Goal: Task Accomplishment & Management: Complete application form

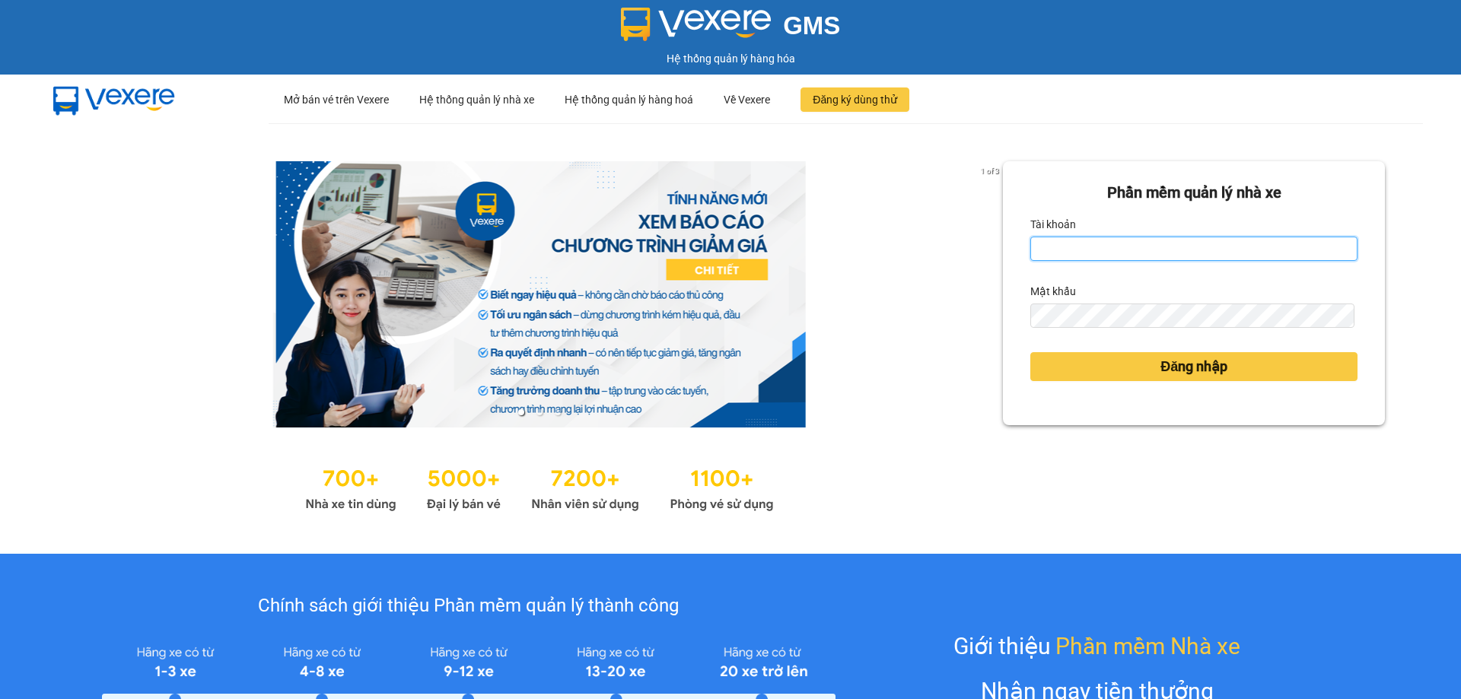
click at [1083, 241] on input "Tài khoản" at bounding box center [1193, 249] width 327 height 24
type input "thanhthanh.khanhphong"
click at [1129, 247] on input "Tài khoản" at bounding box center [1193, 249] width 327 height 24
type input "thanhthanh.khanhphong"
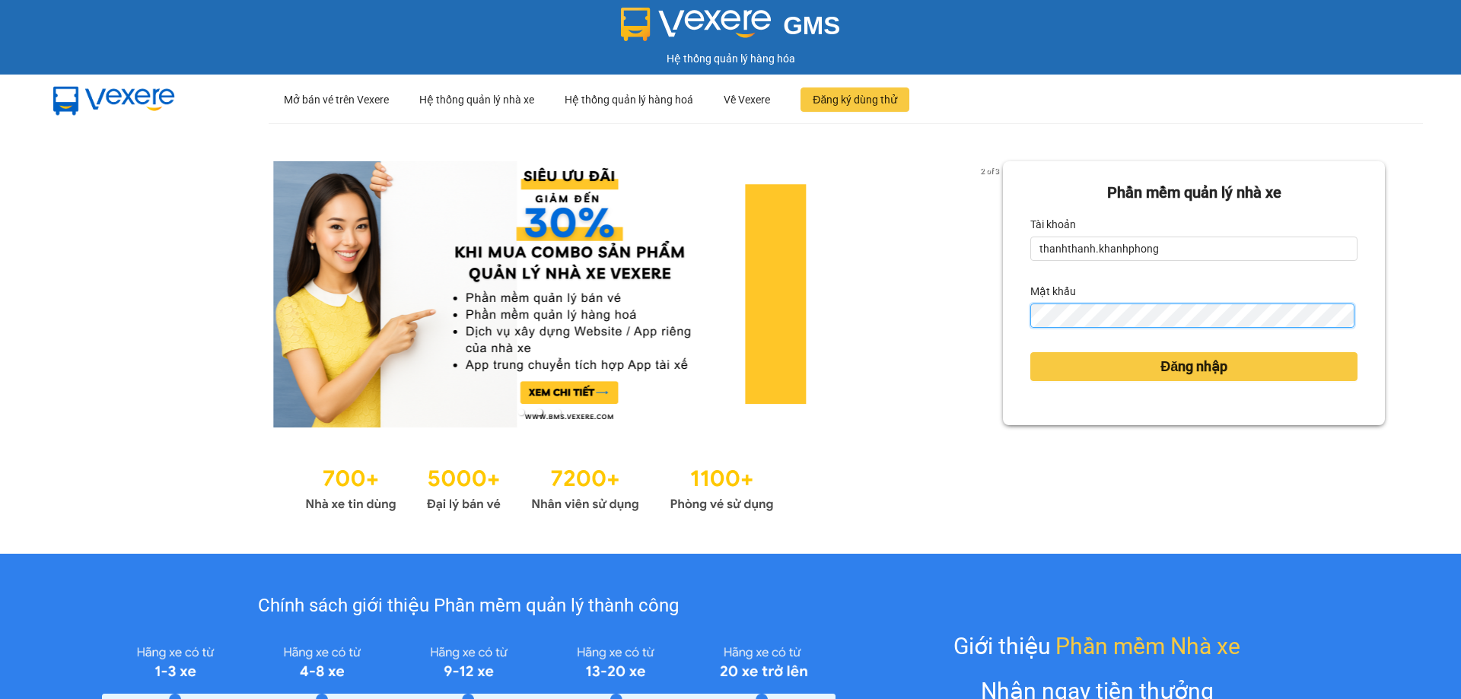
click at [1030, 352] on button "Đăng nhập" at bounding box center [1193, 366] width 327 height 29
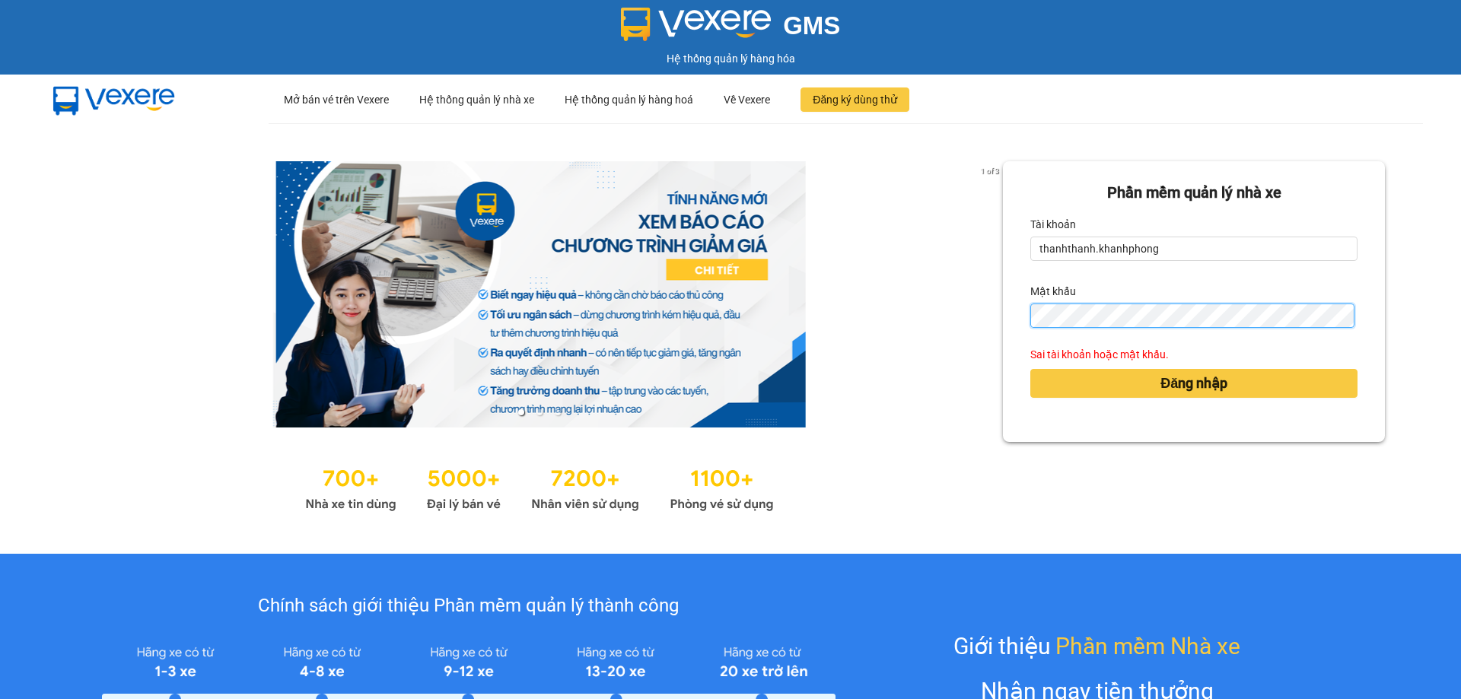
click at [1030, 369] on button "Đăng nhập" at bounding box center [1193, 383] width 327 height 29
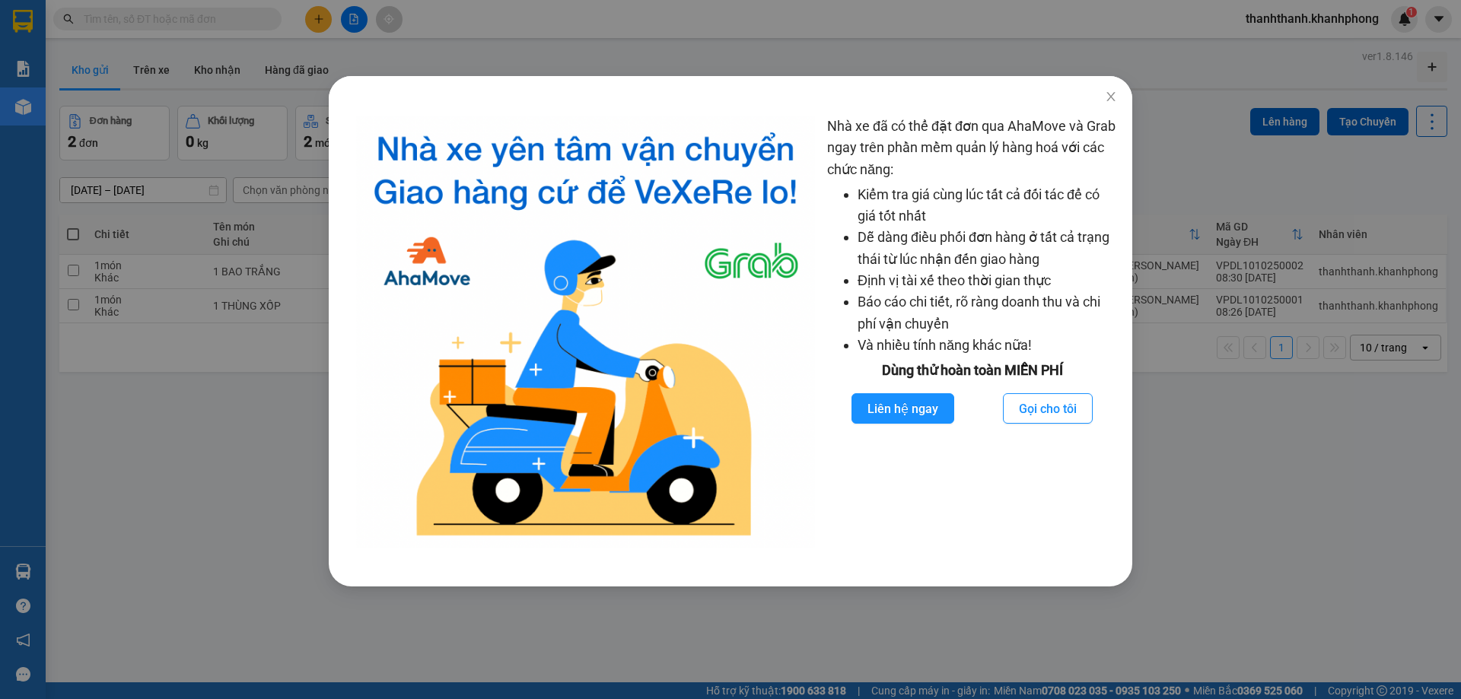
drag, startPoint x: 144, startPoint y: 435, endPoint x: 222, endPoint y: 428, distance: 78.7
click at [144, 434] on div "Nhà xe đã có thể đặt đơn qua AhaMove và Grab ngay trên phần mềm quản lý hàng ho…" at bounding box center [730, 349] width 1461 height 699
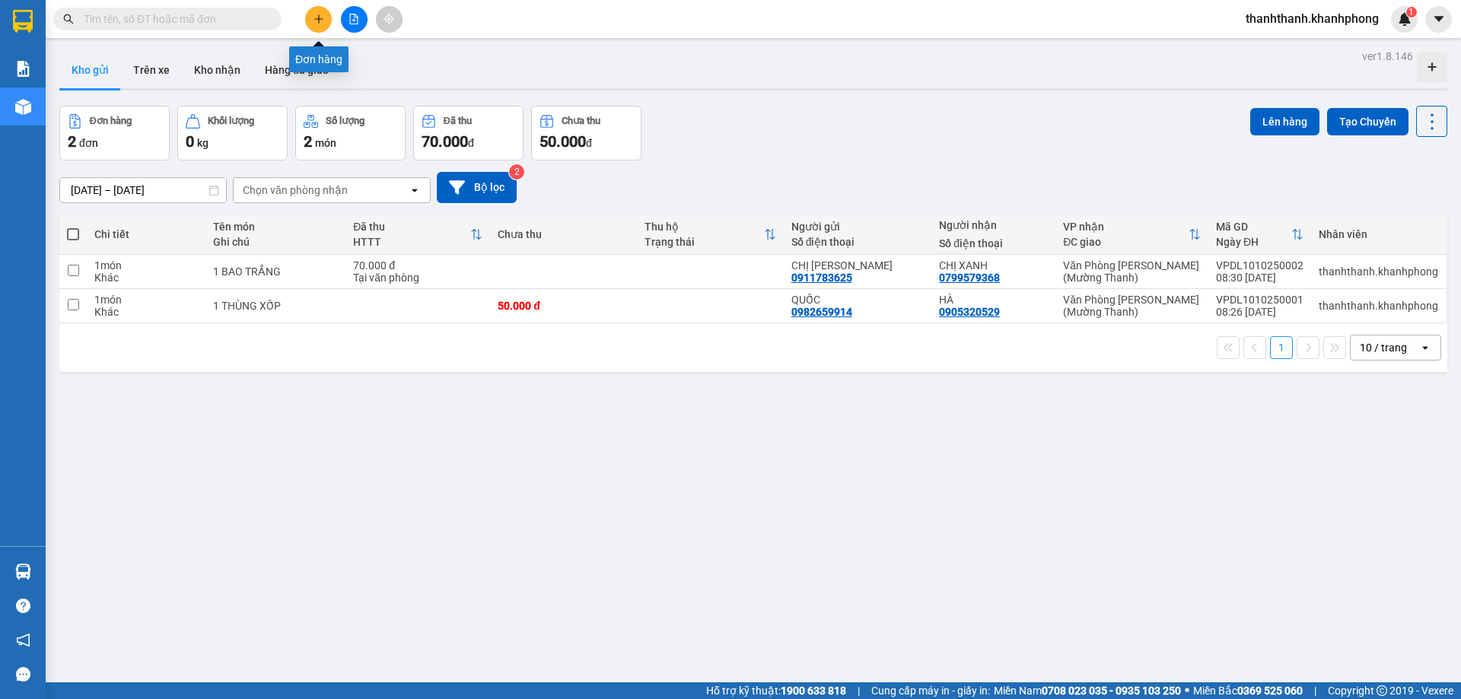
click at [316, 17] on icon "plus" at bounding box center [318, 19] width 11 height 11
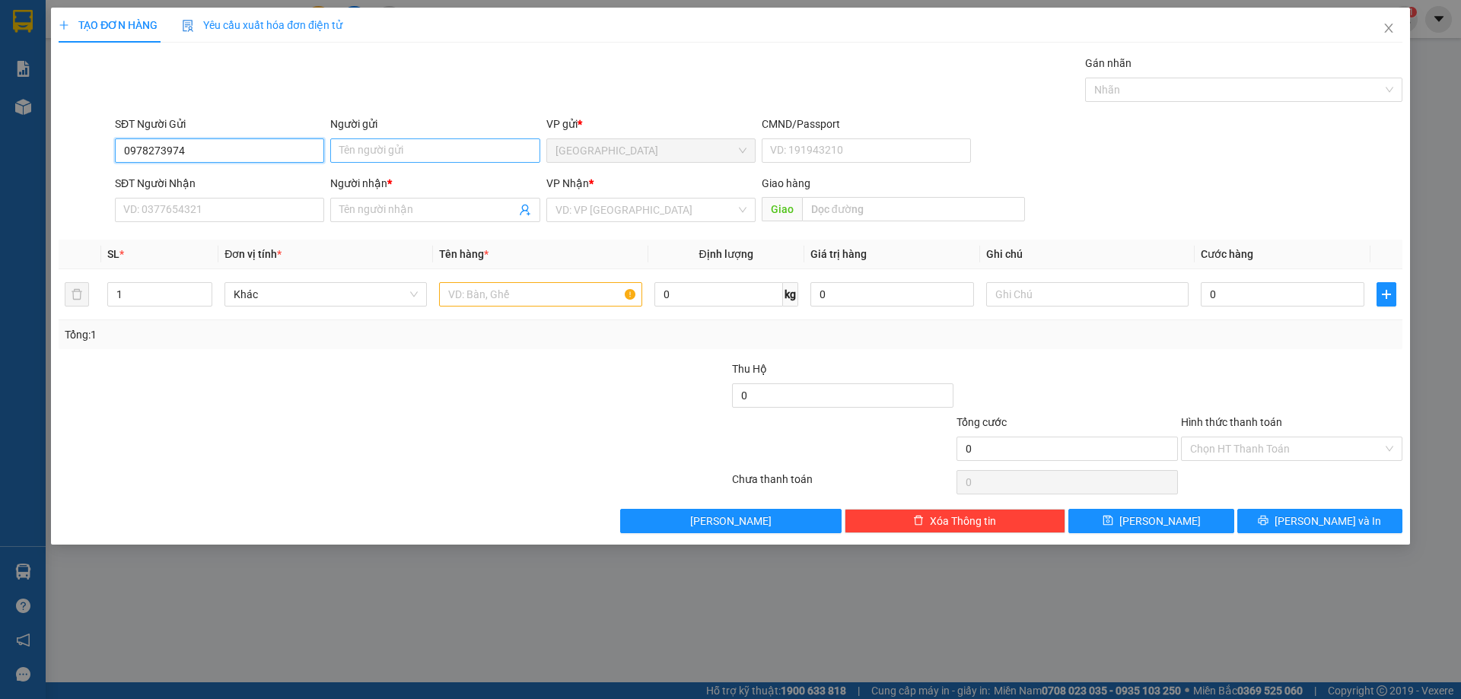
type input "0978273974"
click at [376, 157] on input "Người gửi" at bounding box center [434, 150] width 209 height 24
type input "b"
type input "BÌNH"
click at [164, 213] on input "SĐT Người Nhận" at bounding box center [219, 210] width 209 height 24
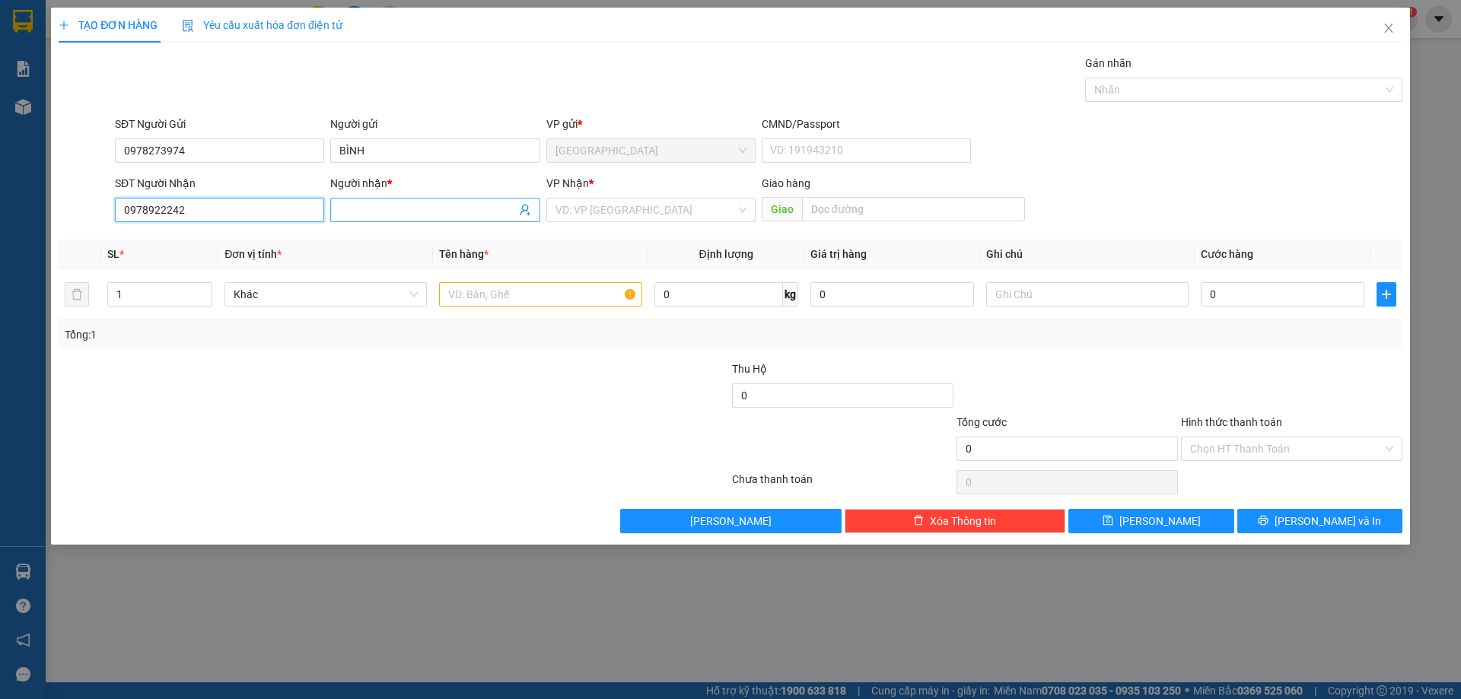
type input "0978922242"
click at [389, 219] on span at bounding box center [434, 210] width 209 height 24
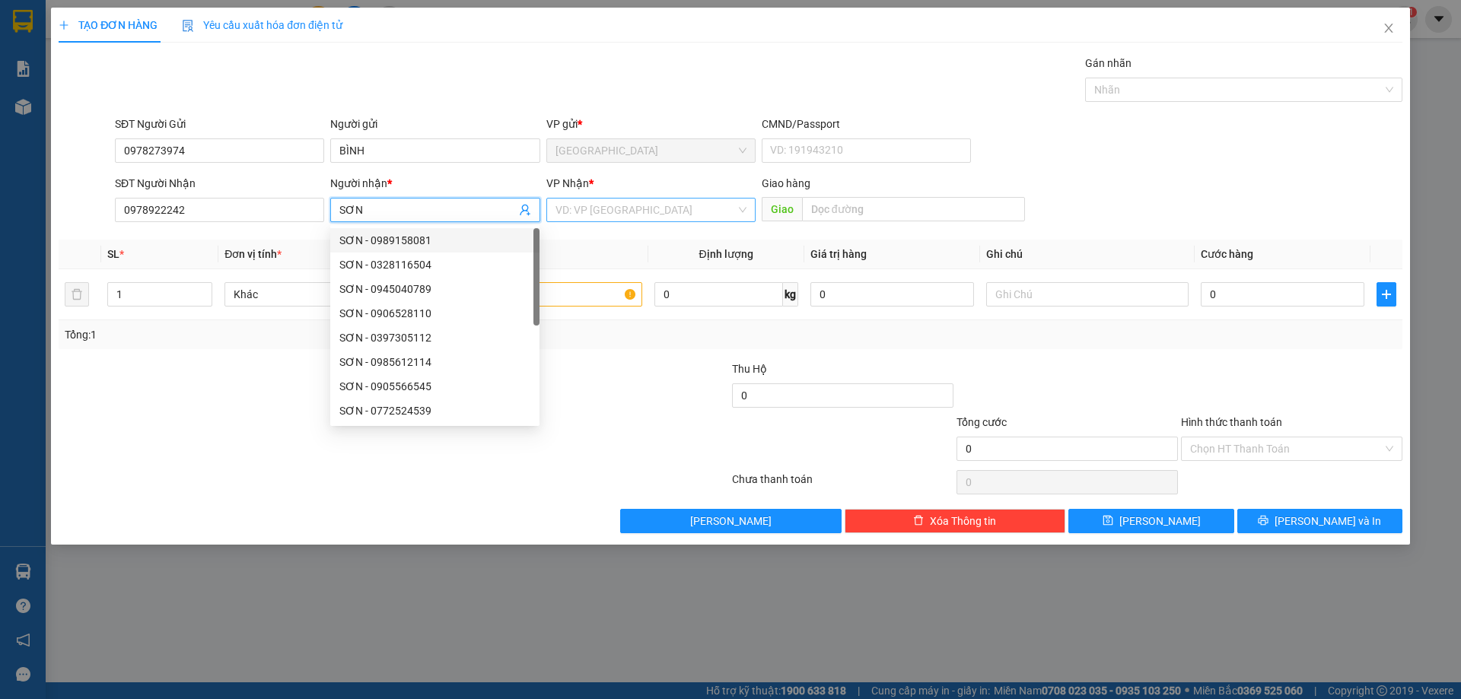
type input "SƠN"
click at [605, 209] on input "search" at bounding box center [645, 210] width 180 height 23
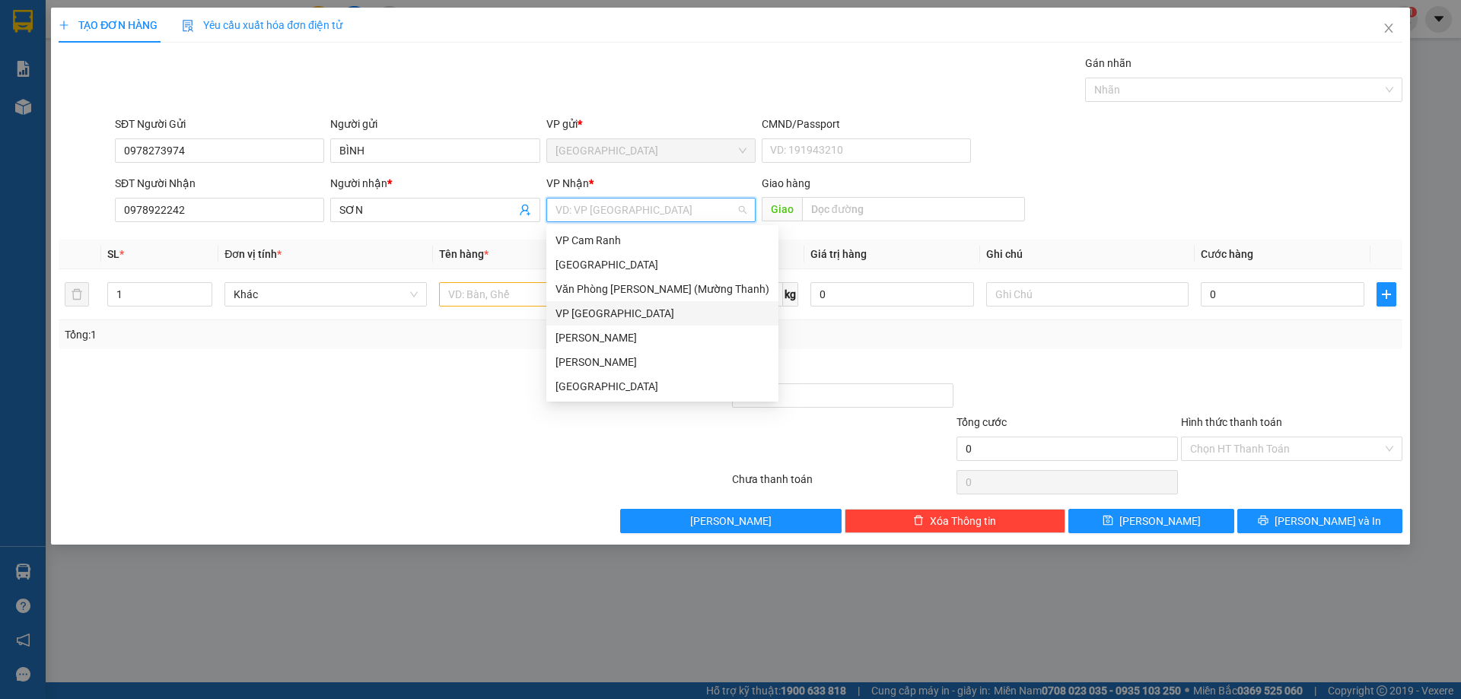
click at [691, 313] on div "VP [GEOGRAPHIC_DATA]" at bounding box center [662, 313] width 214 height 17
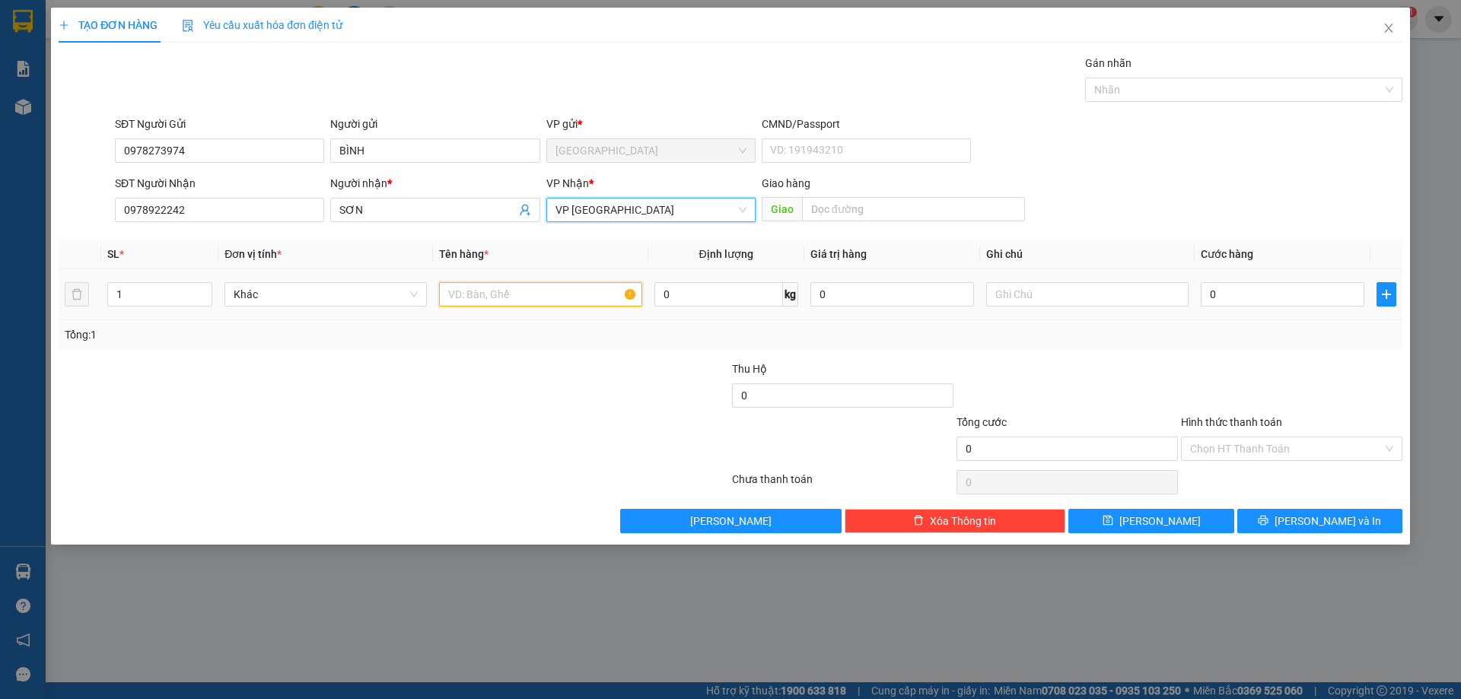
click at [565, 297] on input "text" at bounding box center [540, 294] width 202 height 24
type input "1 THÙNG GIẤY"
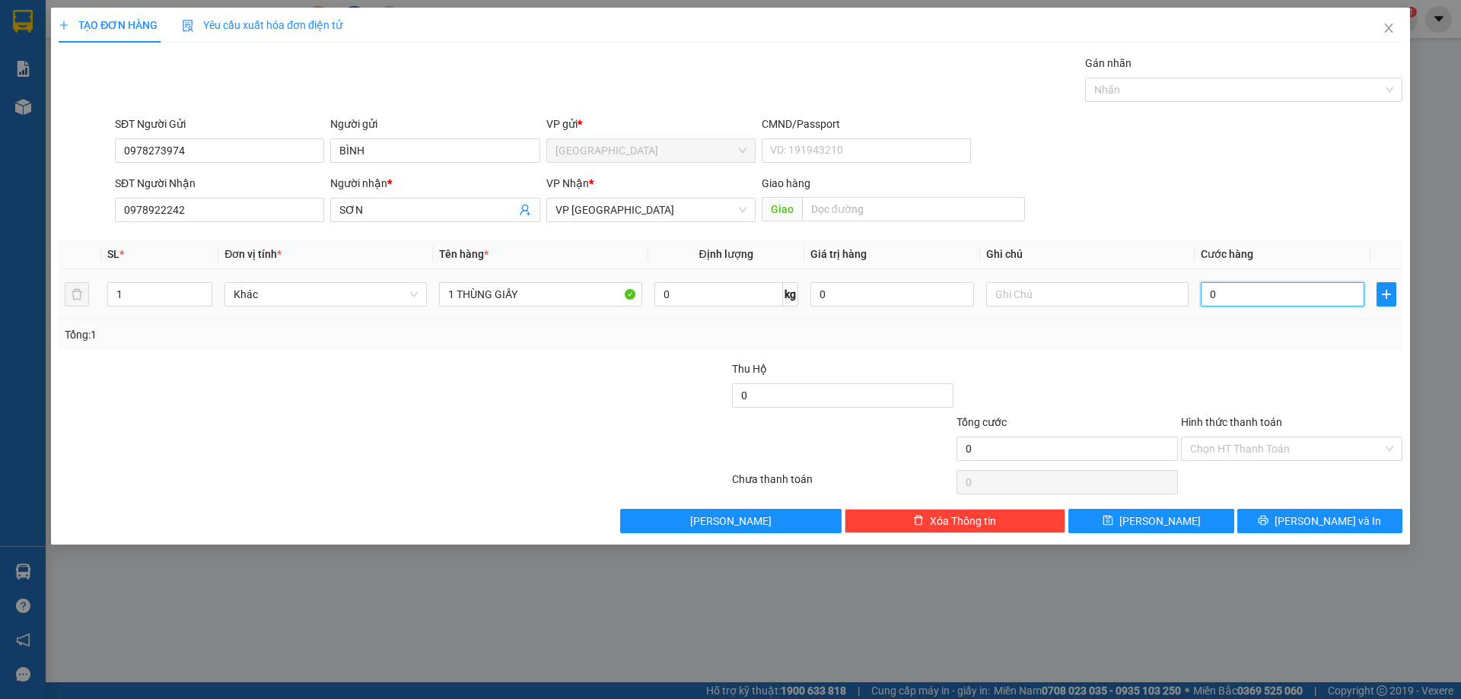
drag, startPoint x: 1200, startPoint y: 302, endPoint x: 1213, endPoint y: 299, distance: 13.3
click at [1201, 302] on input "0" at bounding box center [1283, 294] width 164 height 24
type input "5"
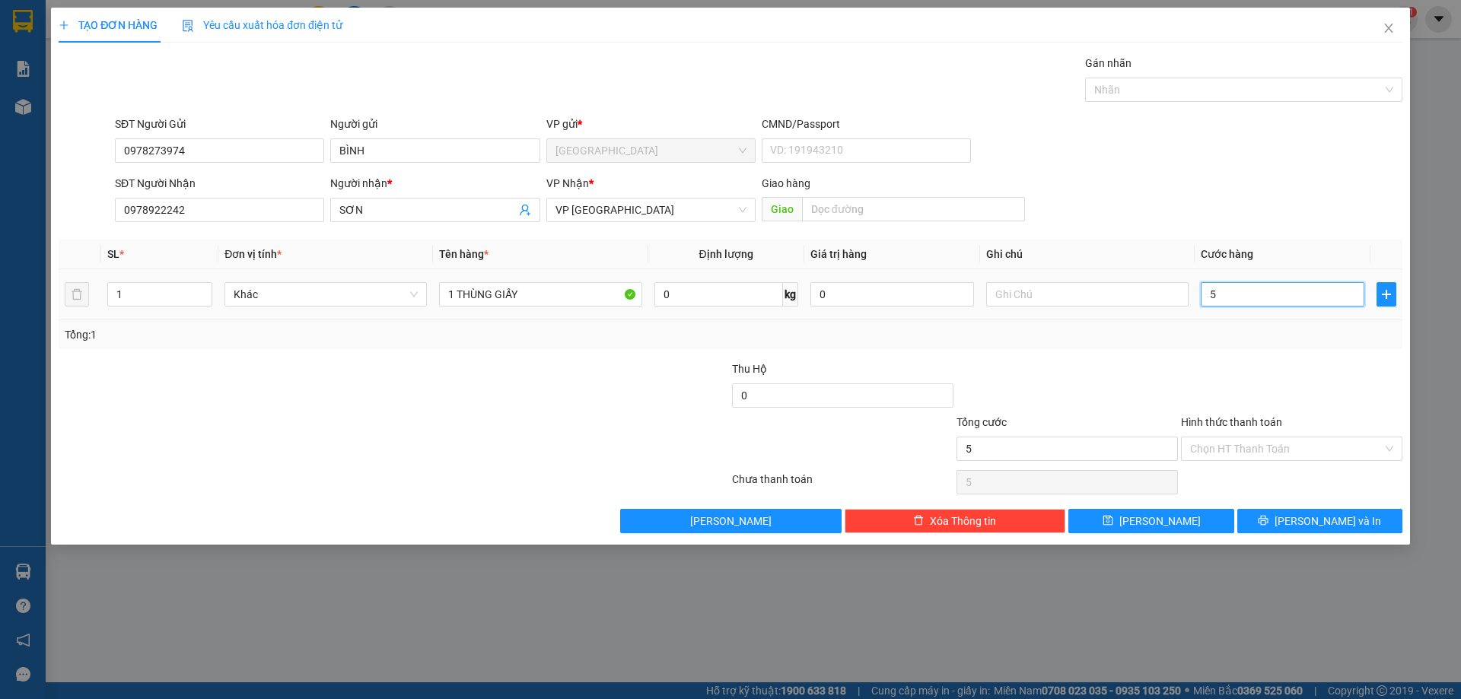
type input "50"
type input "500"
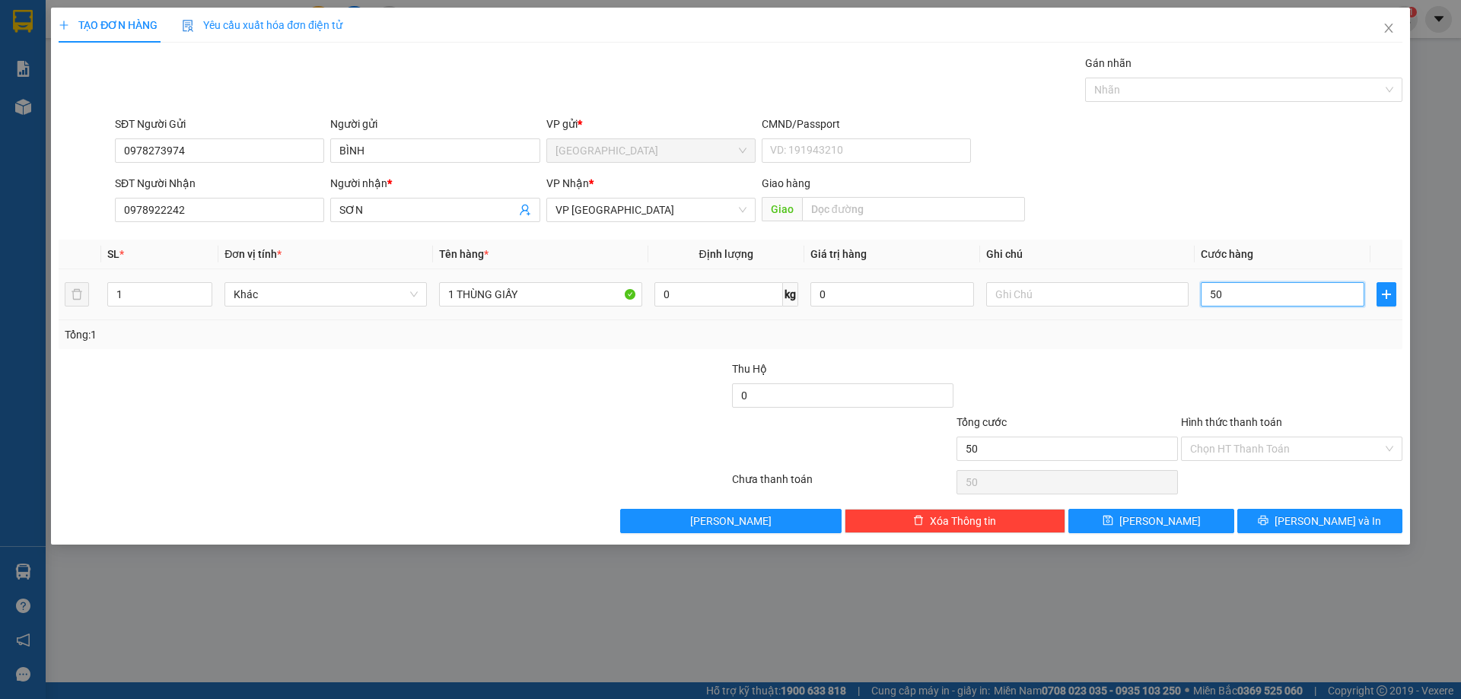
type input "500"
type input "5.000"
type input "50.000"
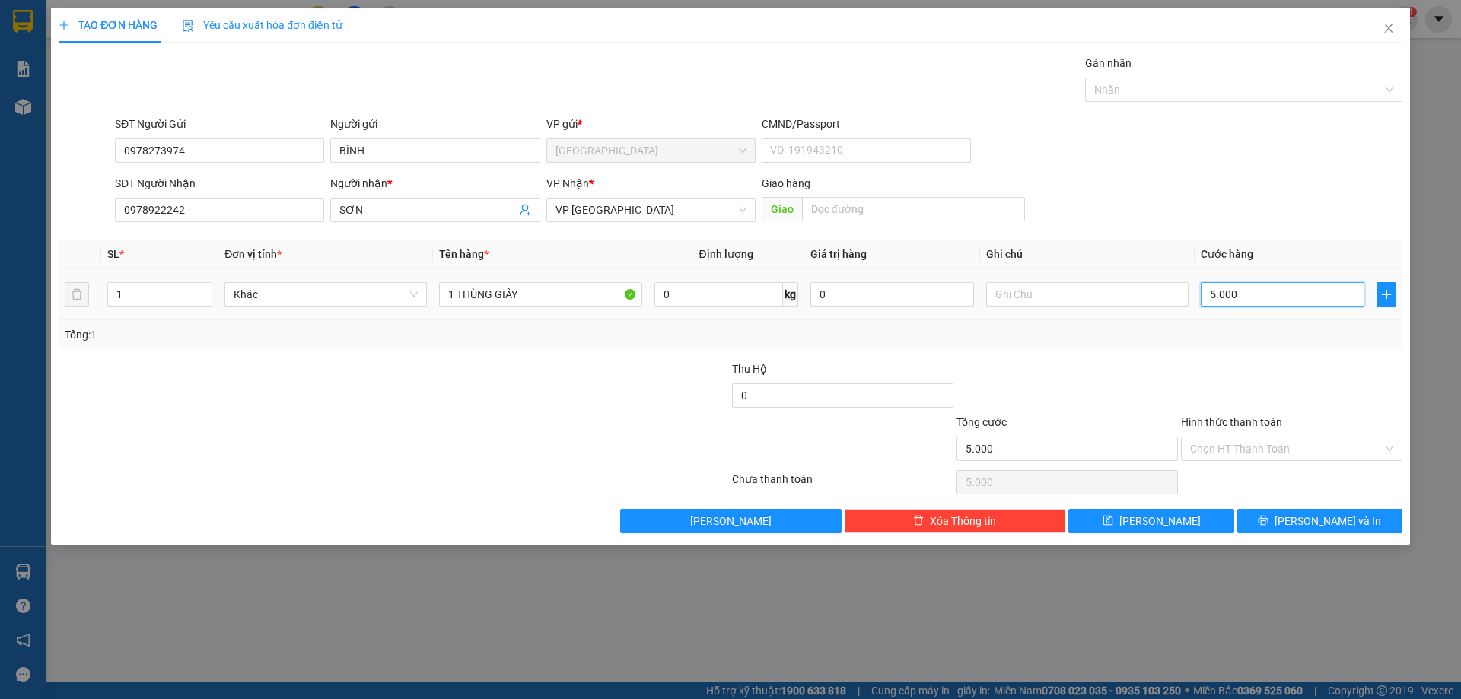
type input "50.000"
drag, startPoint x: 1239, startPoint y: 443, endPoint x: 1237, endPoint y: 452, distance: 9.4
click at [1239, 444] on input "Hình thức thanh toán" at bounding box center [1286, 448] width 192 height 23
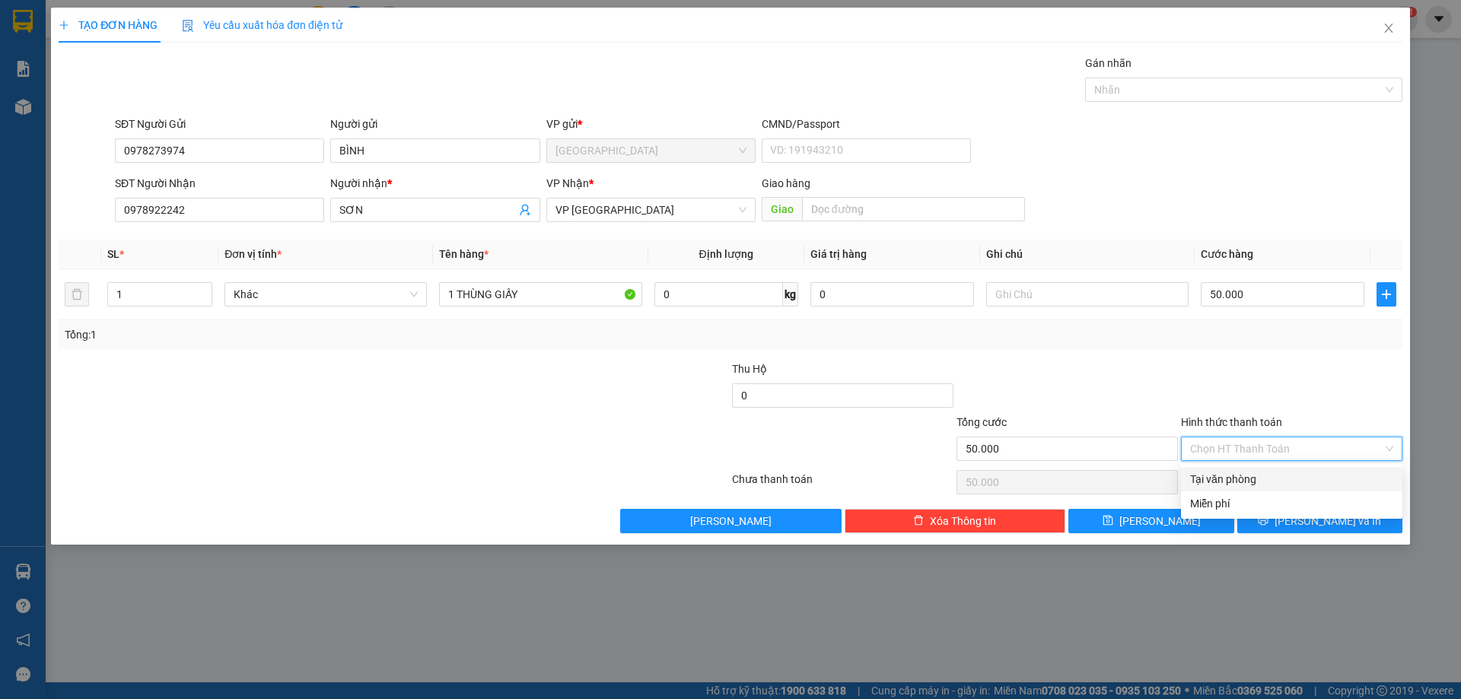
click at [1235, 479] on div "Tại văn phòng" at bounding box center [1291, 479] width 203 height 17
type input "0"
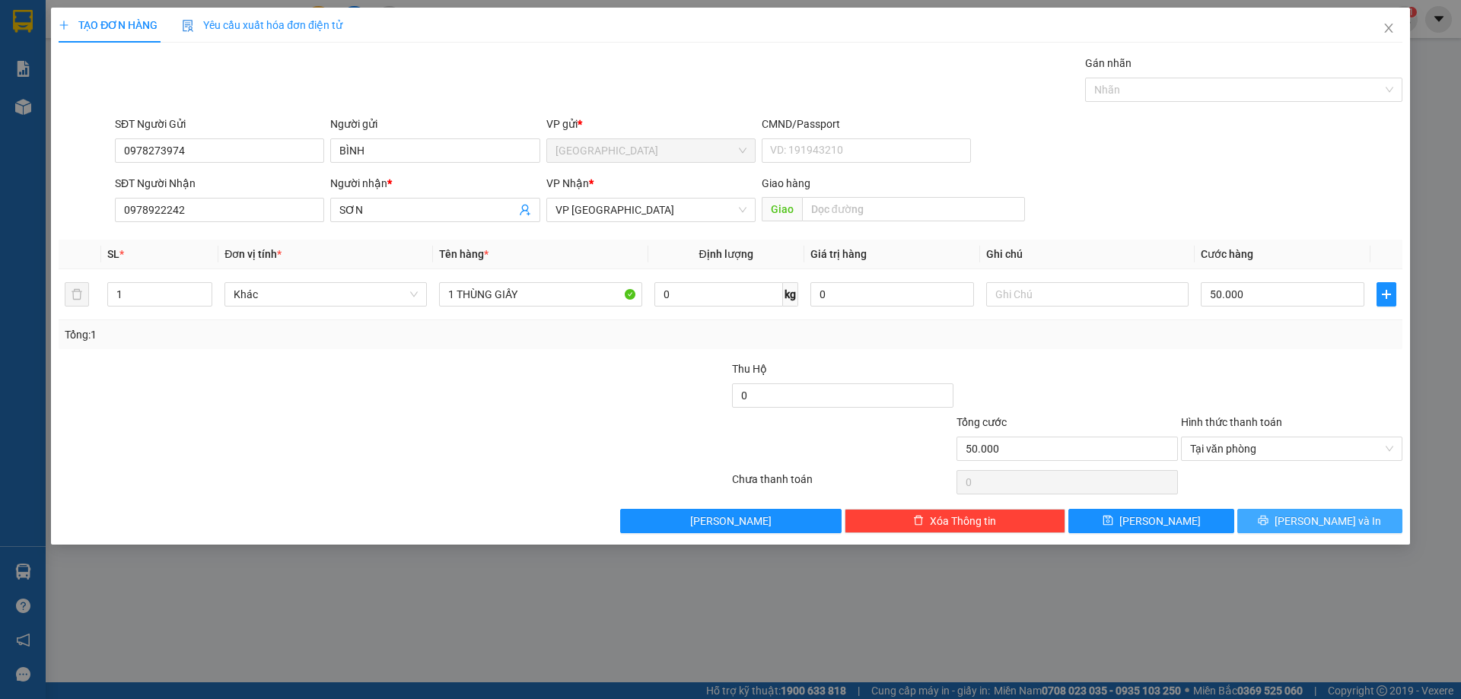
click at [1268, 518] on icon "printer" at bounding box center [1263, 521] width 10 height 10
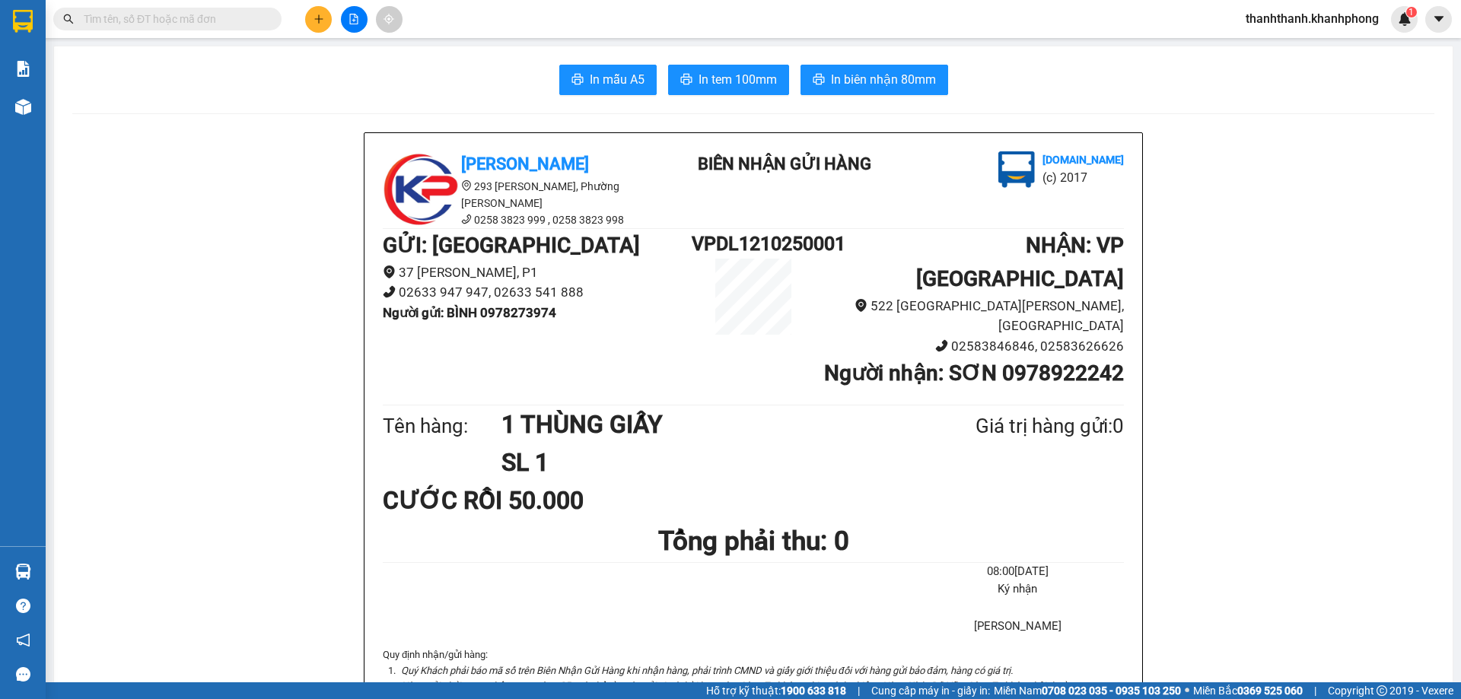
click at [813, 78] on icon "printer" at bounding box center [819, 79] width 12 height 12
click at [900, 68] on button "In biên nhận 80mm" at bounding box center [874, 80] width 148 height 30
drag, startPoint x: 908, startPoint y: 79, endPoint x: 854, endPoint y: 91, distance: 55.4
click at [905, 81] on span "In biên nhận 80mm" at bounding box center [883, 79] width 105 height 19
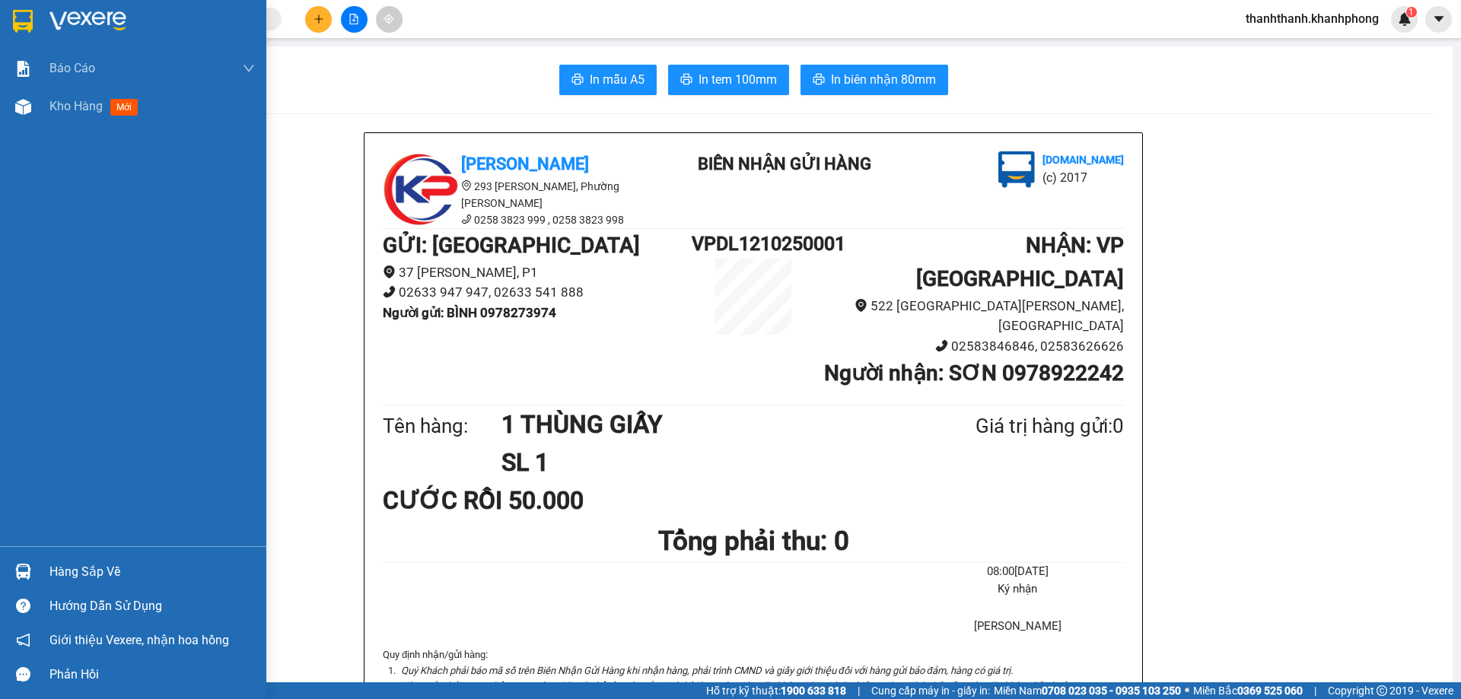
click at [34, 27] on div at bounding box center [23, 21] width 27 height 27
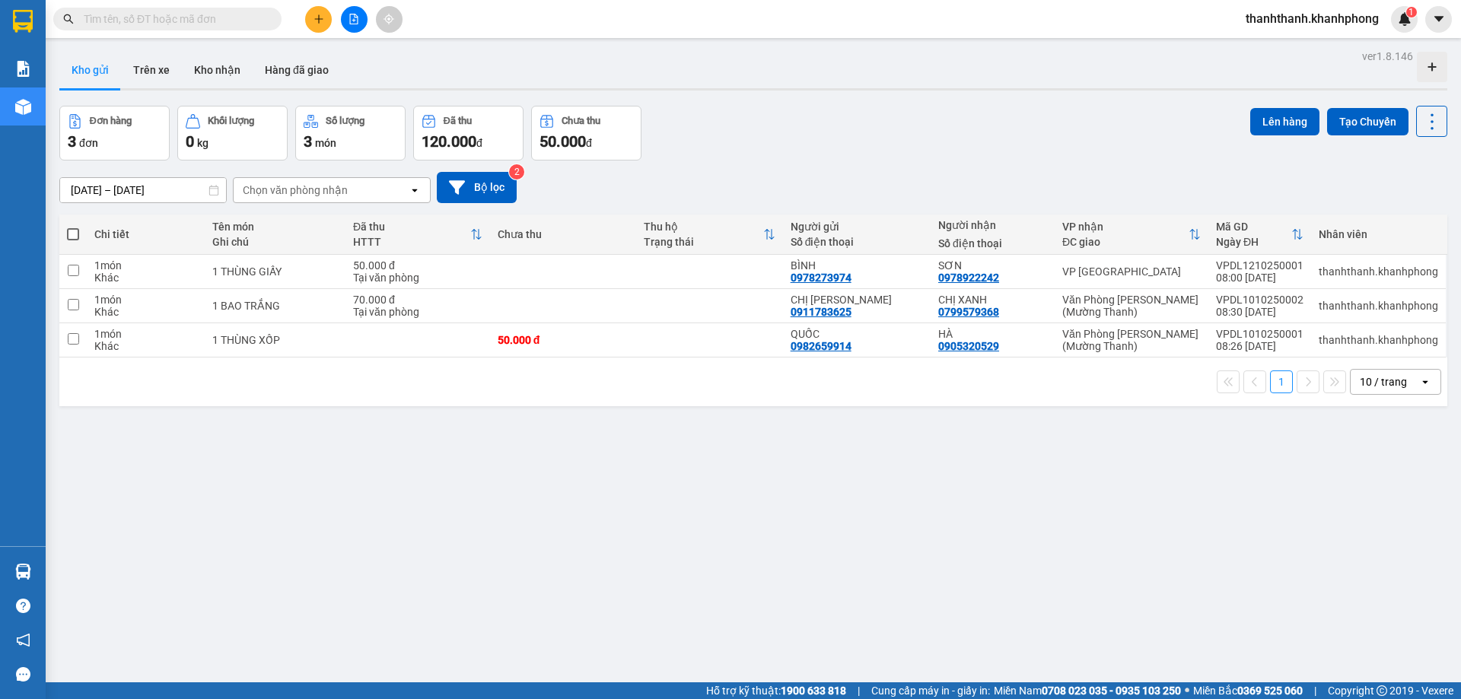
click at [399, 59] on div "Kho gửi Trên xe Kho nhận Hàng đã giao" at bounding box center [753, 72] width 1388 height 40
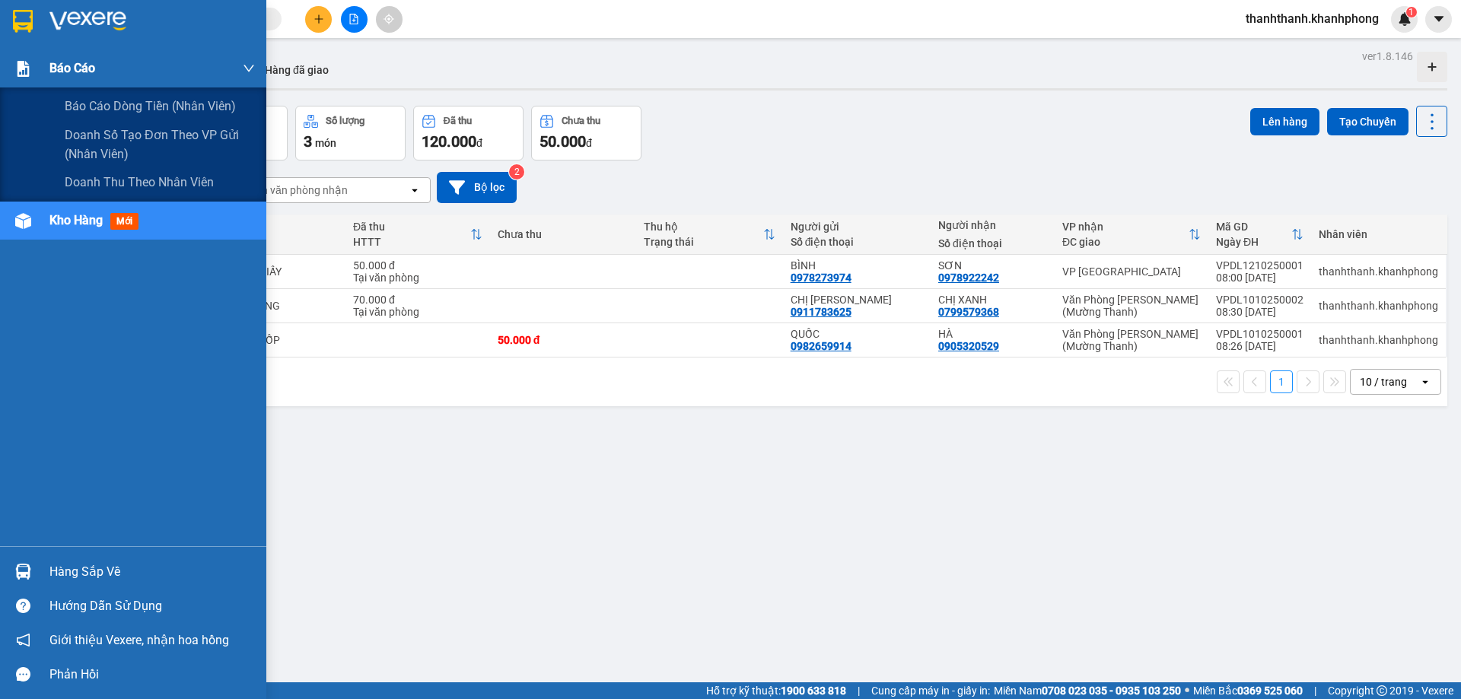
click at [134, 57] on div "Báo cáo" at bounding box center [151, 68] width 205 height 38
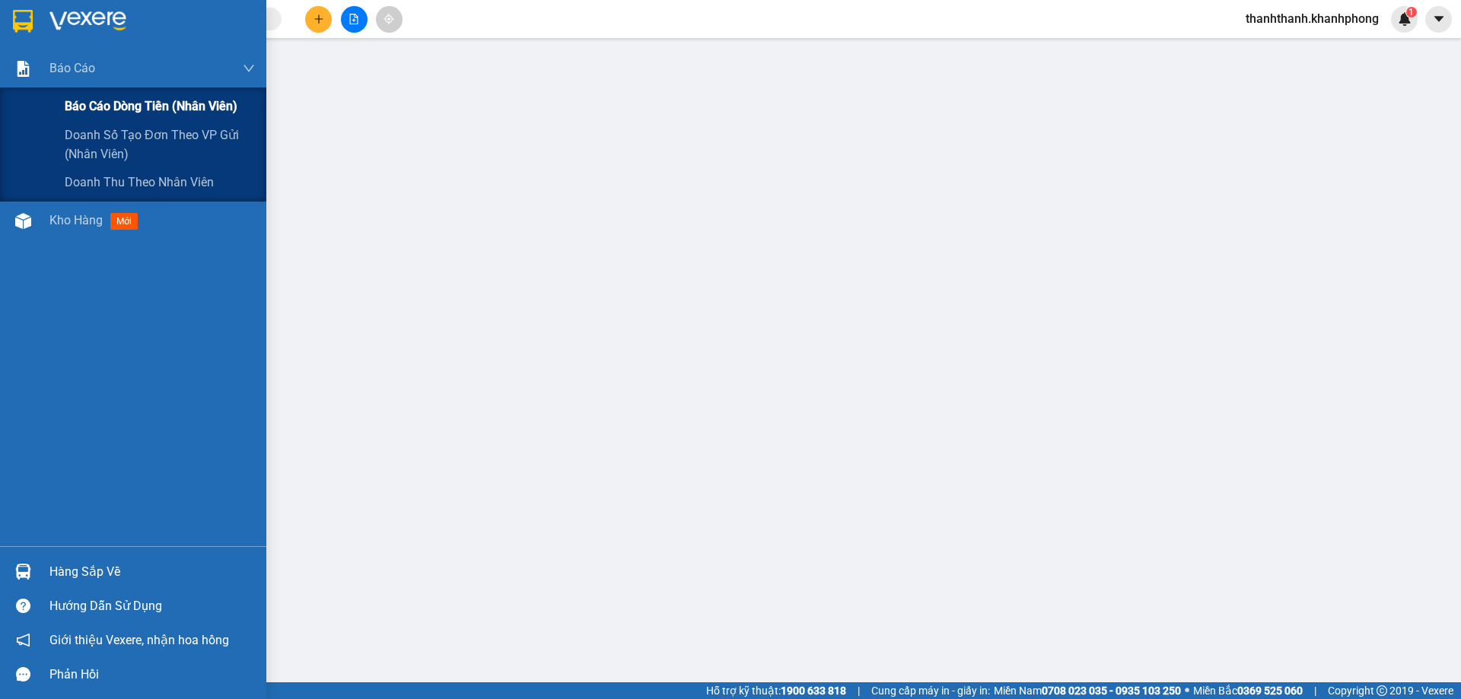
click at [144, 106] on span "Báo cáo dòng tiền (nhân viên)" at bounding box center [151, 106] width 173 height 19
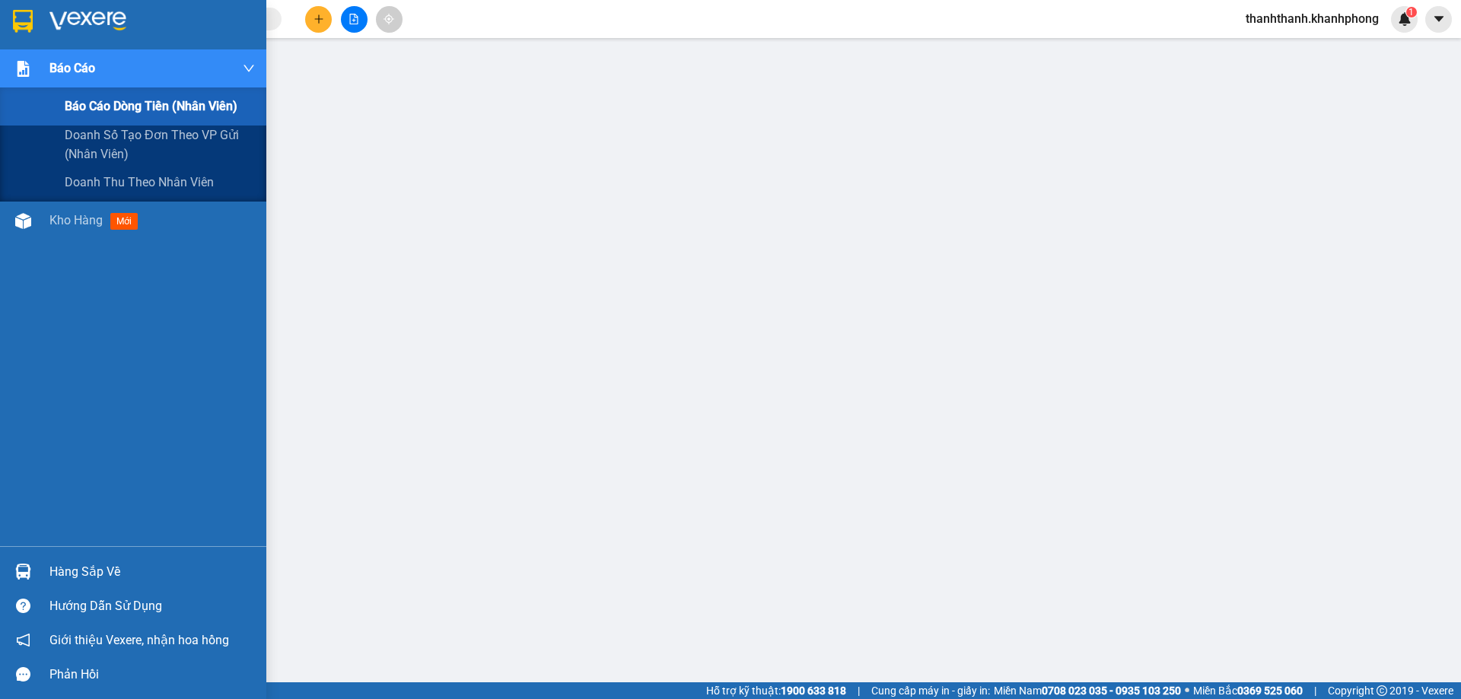
click at [10, 61] on div at bounding box center [23, 69] width 27 height 27
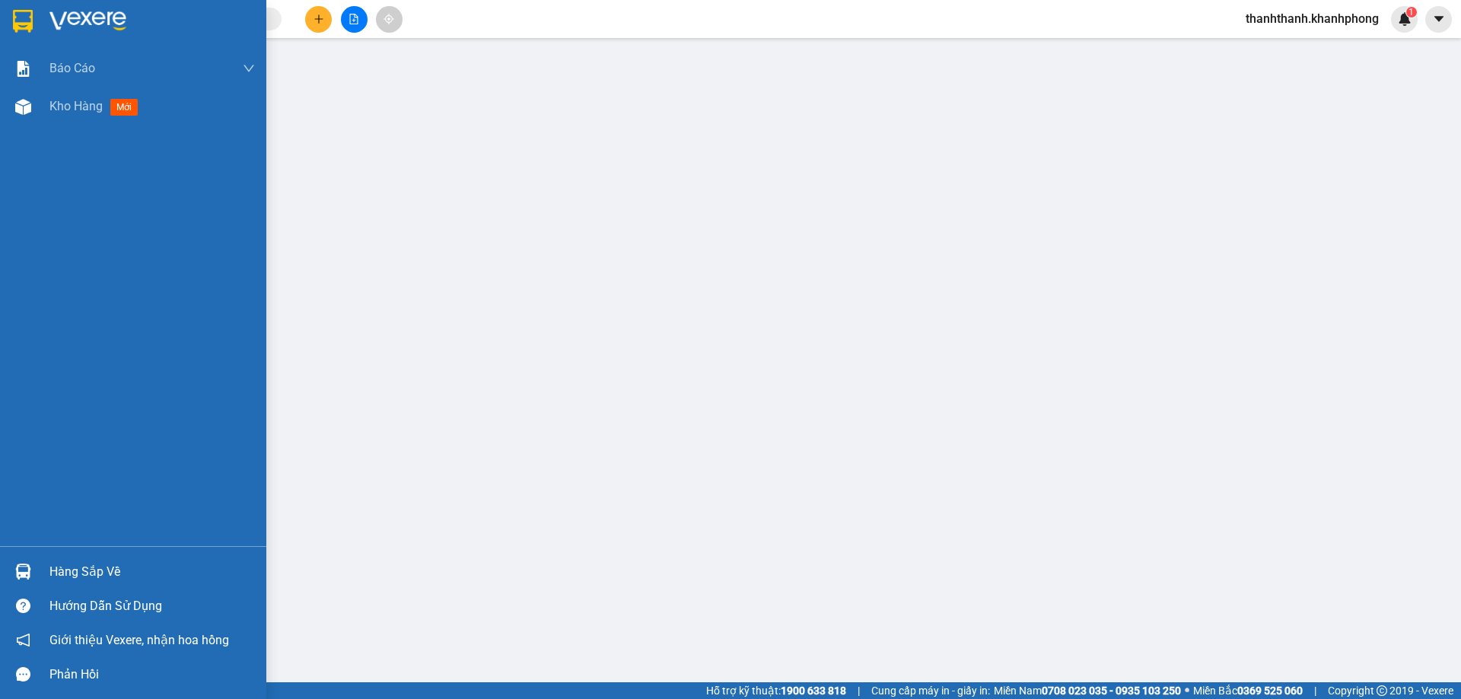
click at [0, 17] on div at bounding box center [133, 24] width 266 height 49
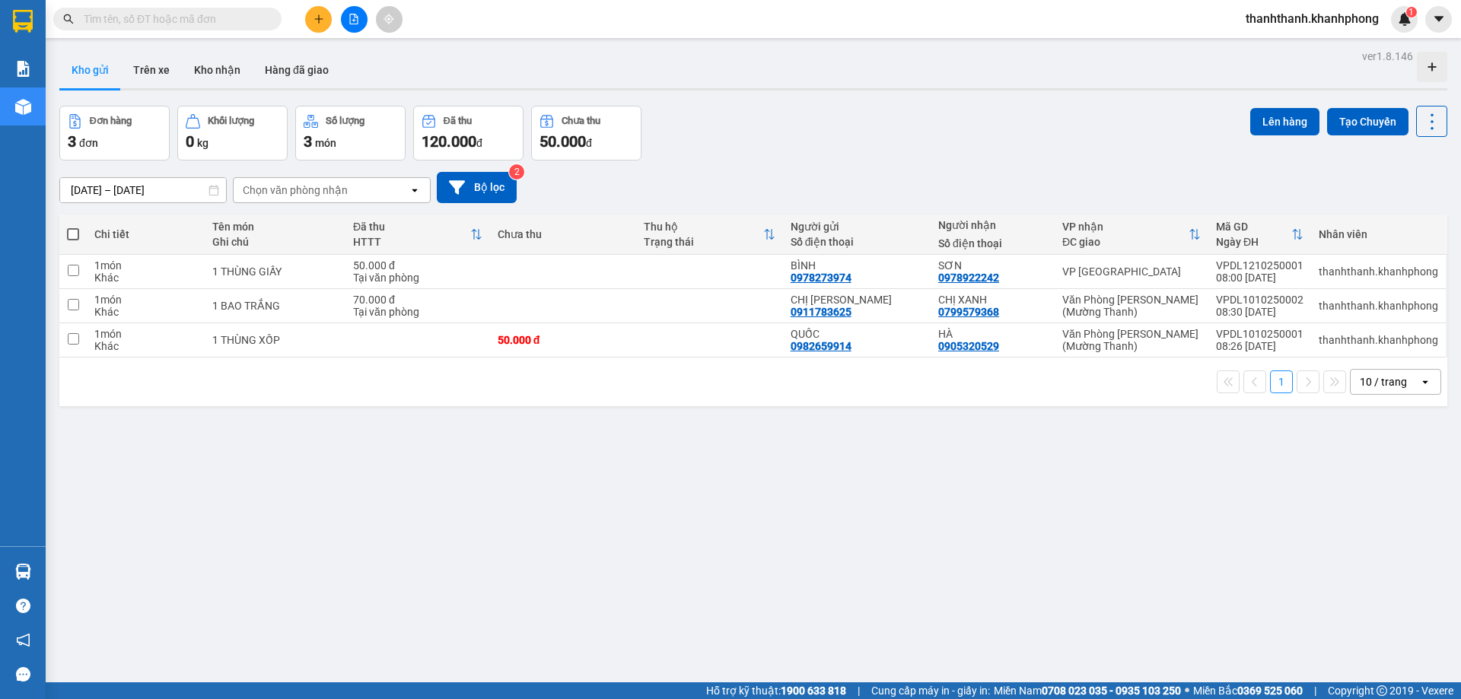
click at [304, 684] on section "Kết quả tìm kiếm ( 0 ) Bộ lọc No Data thanhthanh.khanhphong 1 Báo cáo Báo cáo d…" at bounding box center [730, 349] width 1461 height 699
